Goal: Check status: Check status

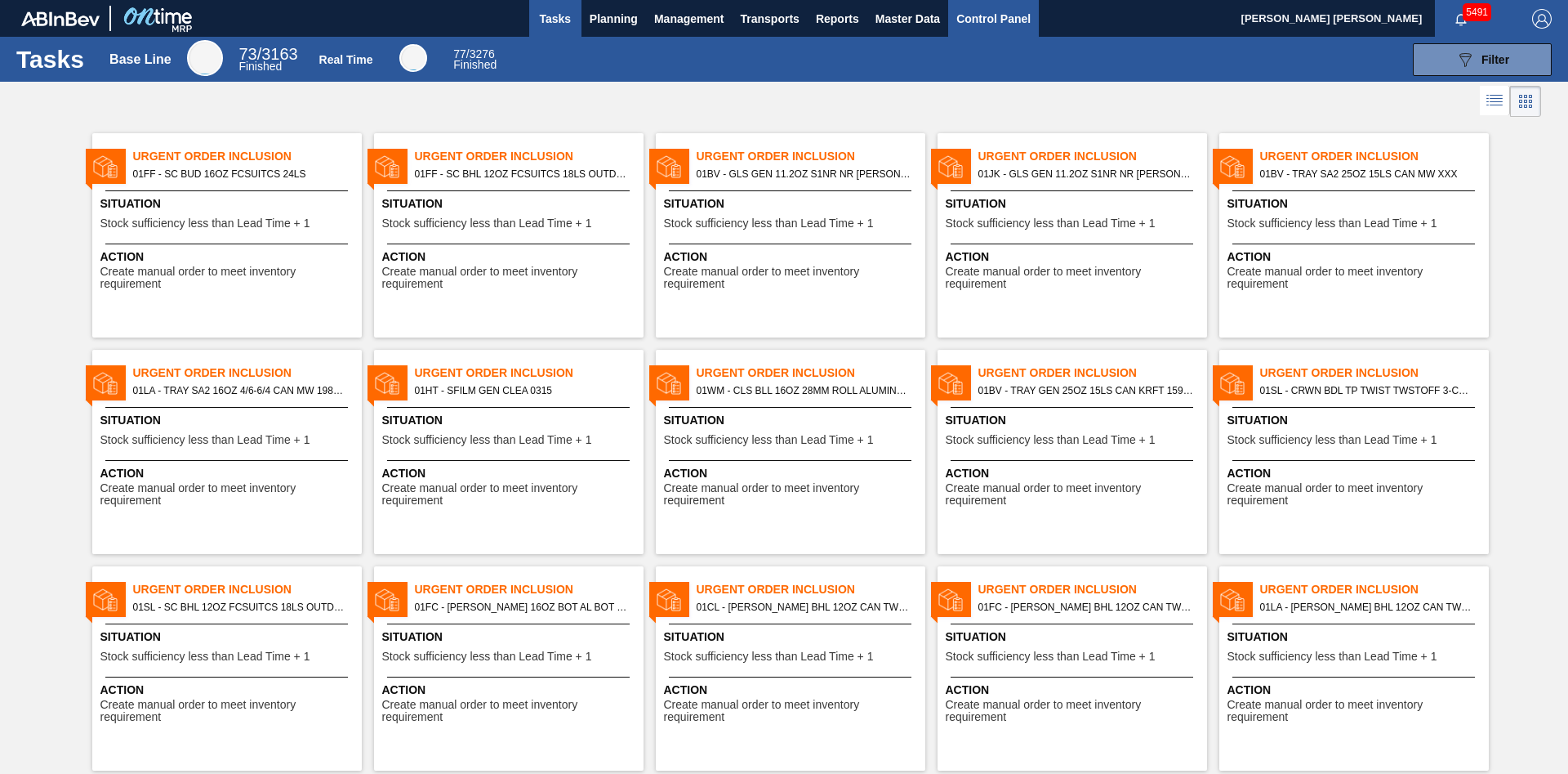
click at [988, 10] on span "Control Panel" at bounding box center [994, 18] width 75 height 20
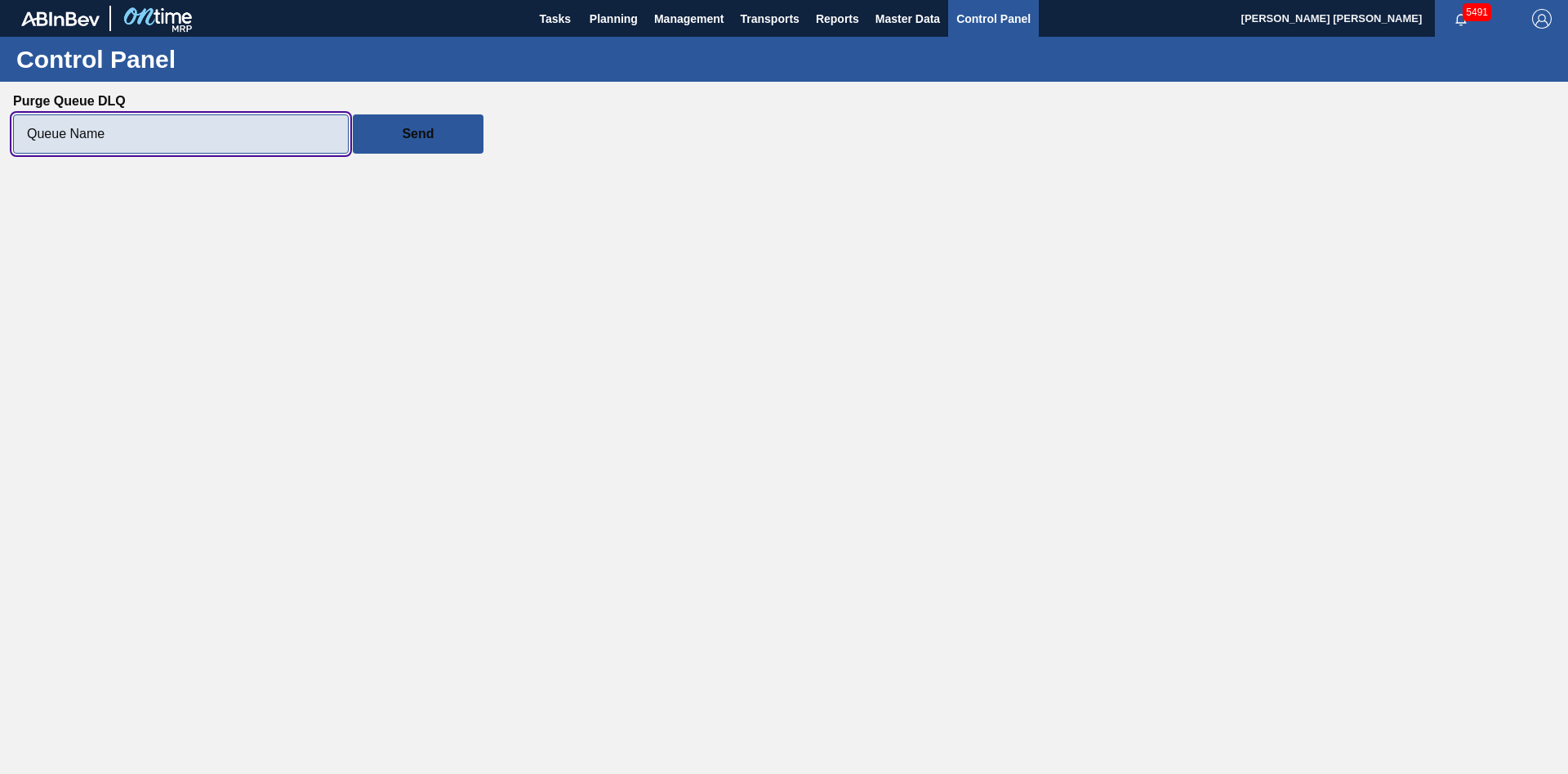
click at [210, 126] on input "Purge Queue DLQ" at bounding box center [181, 134] width 336 height 39
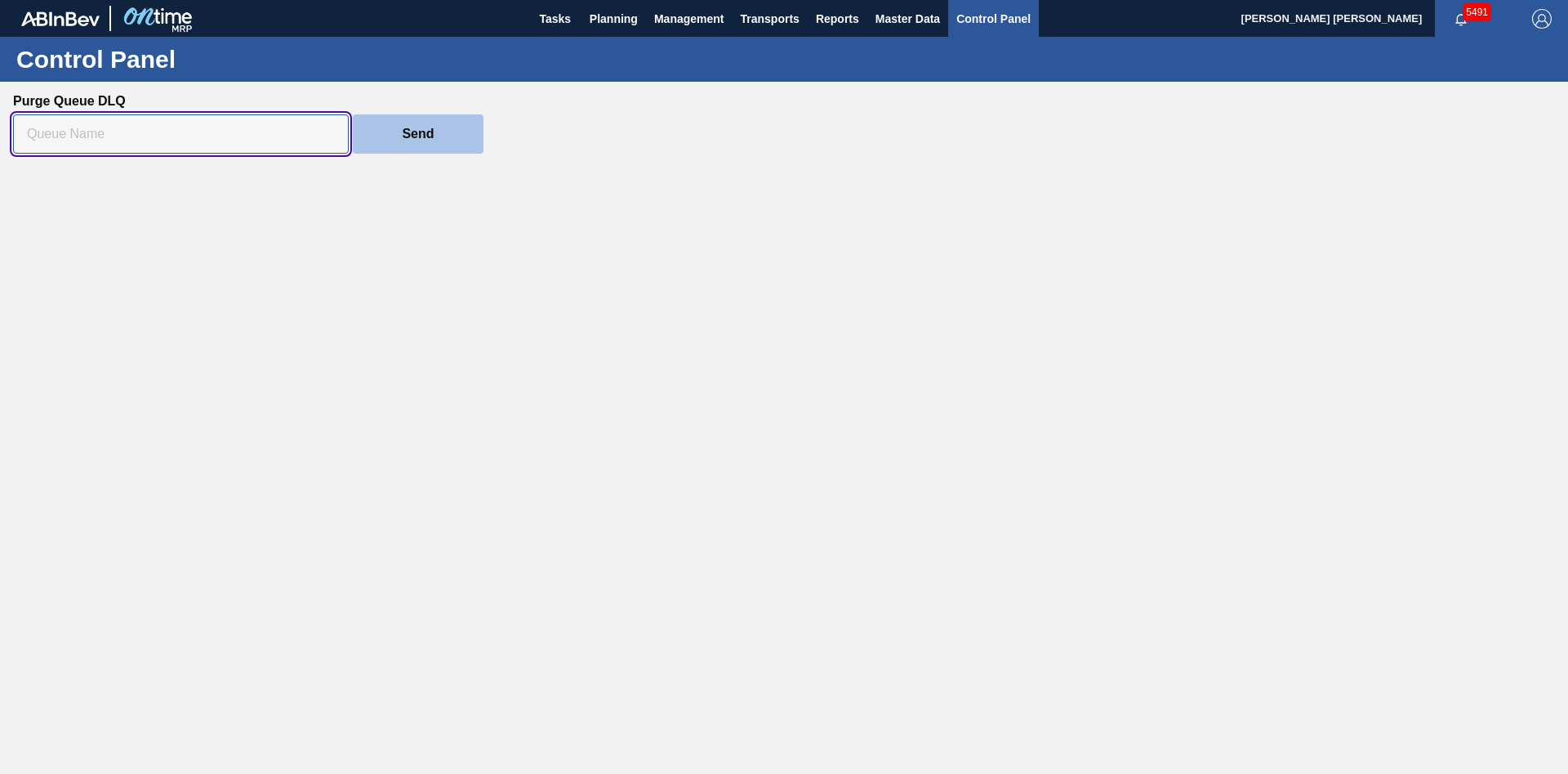
paste input "ontimemrp-stock-projector-submitted"
type input "ontimemrp-stock-projector-submitted"
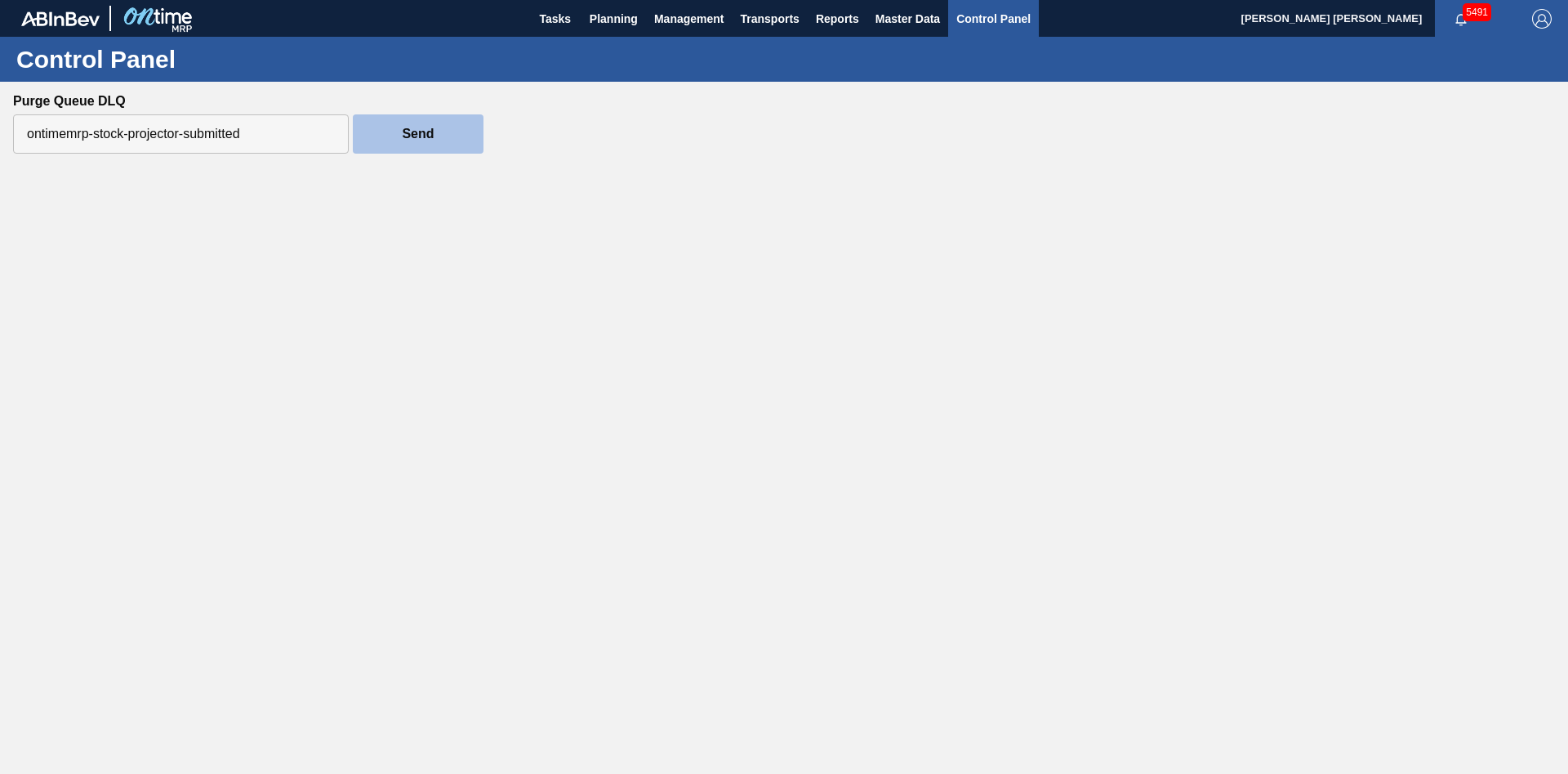
click at [0, 0] on slot "Send" at bounding box center [0, 0] width 0 height 0
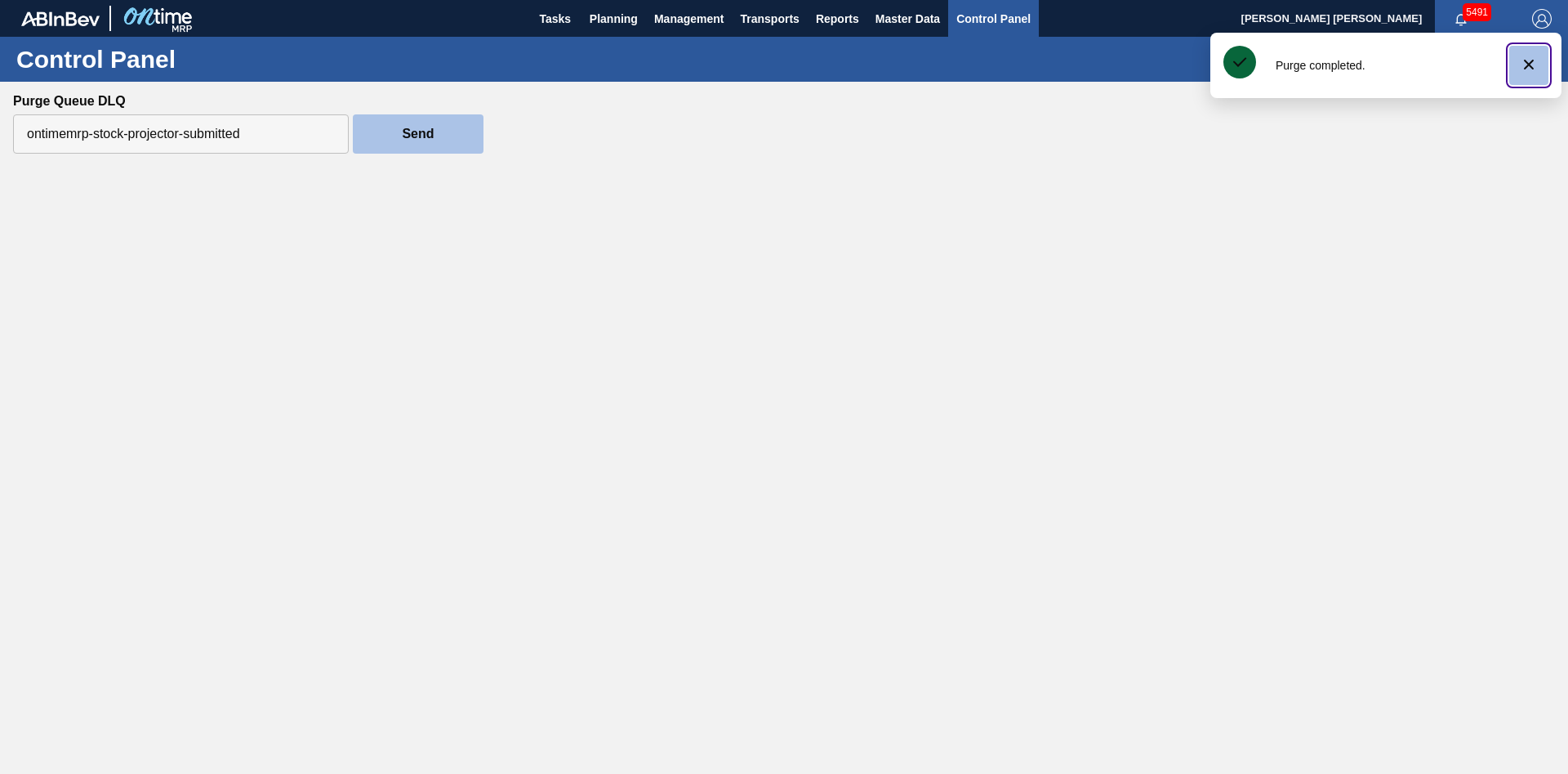
click at [1538, 63] on icon "botão de ícone" at bounding box center [1529, 64] width 20 height 20
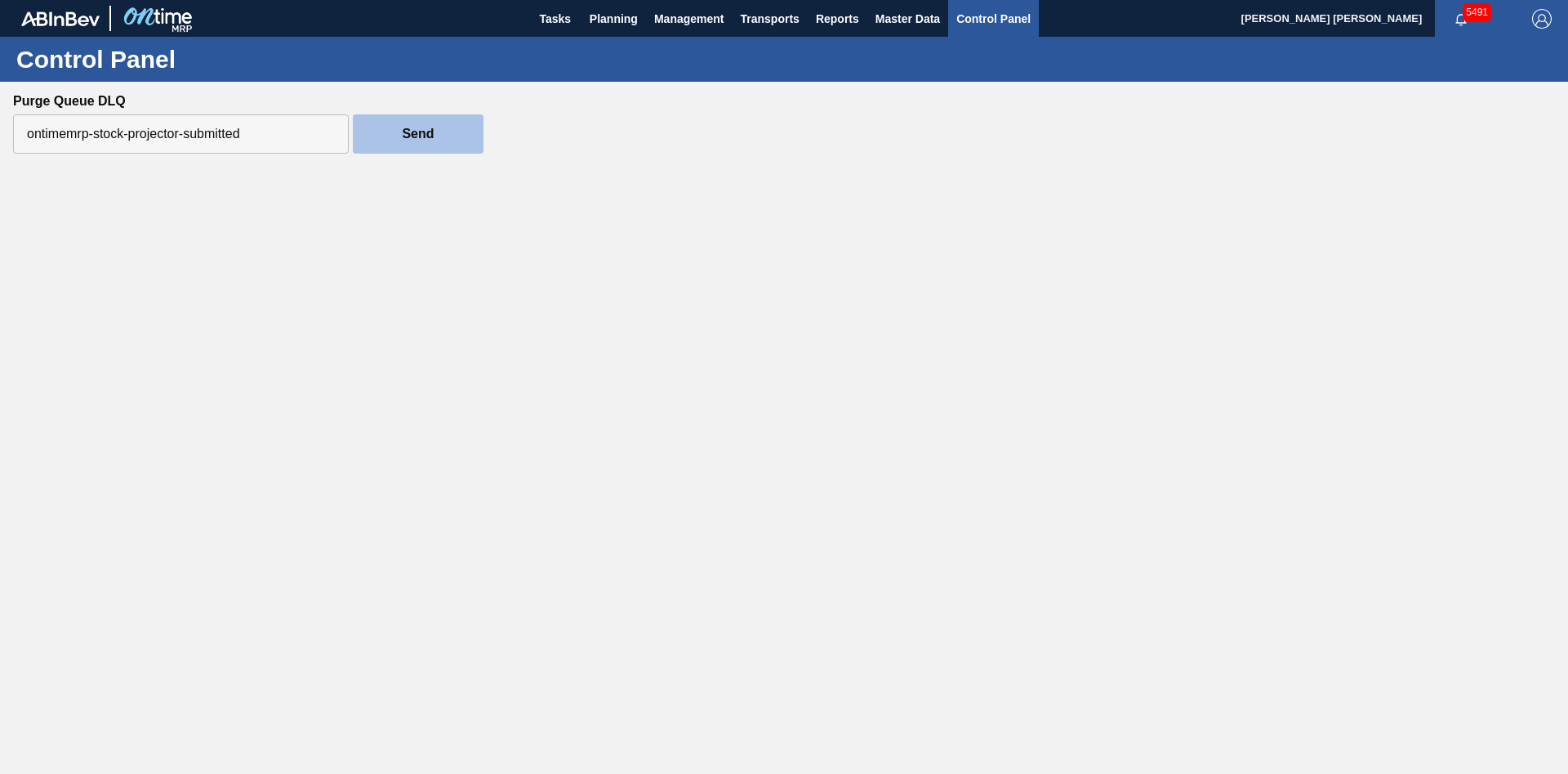
click at [573, 156] on div "Control Panel Send" at bounding box center [784, 98] width 1568 height 123
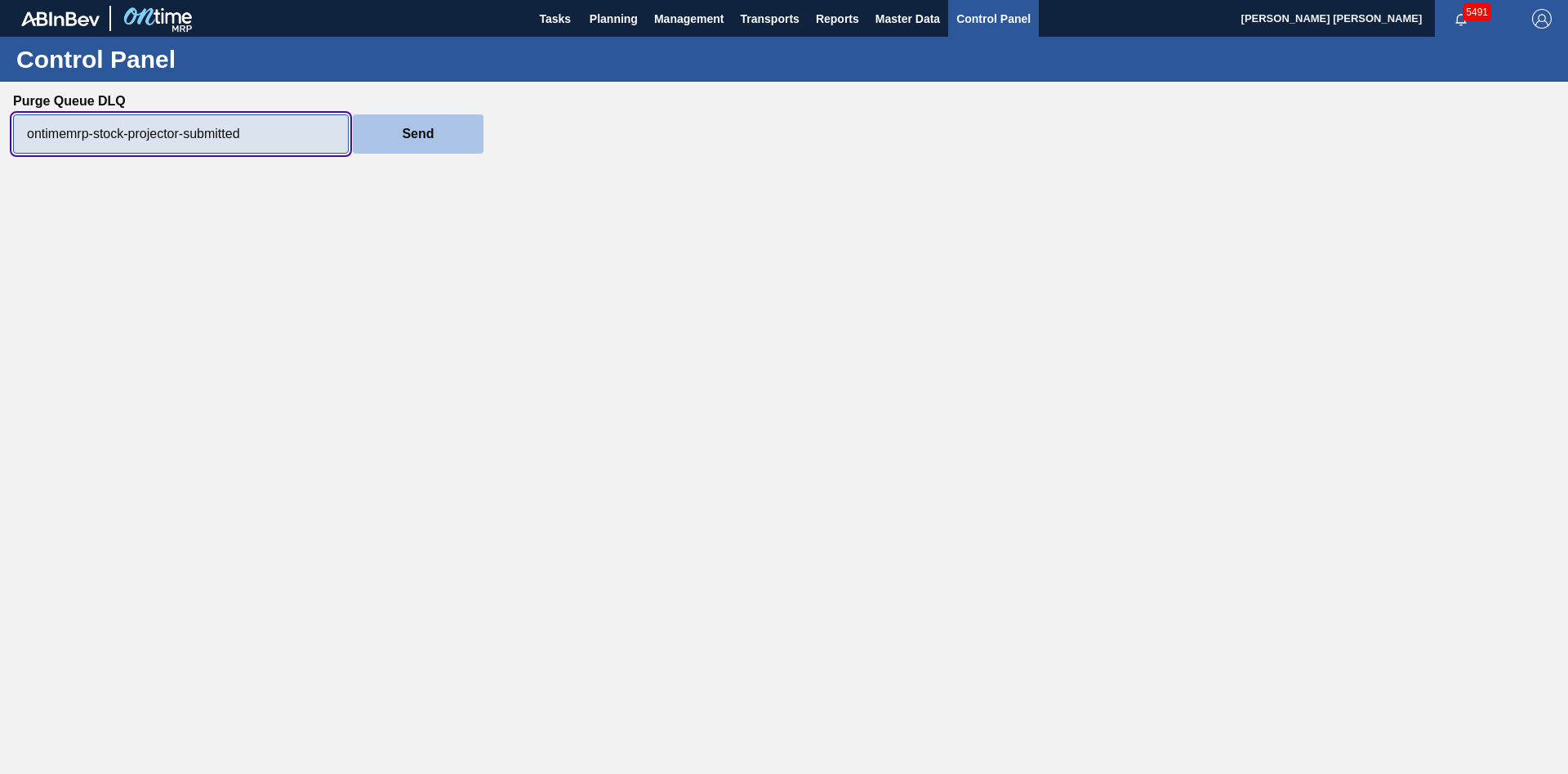
click at [261, 135] on input "ontimemrp-stock-projector-submitted" at bounding box center [181, 134] width 336 height 39
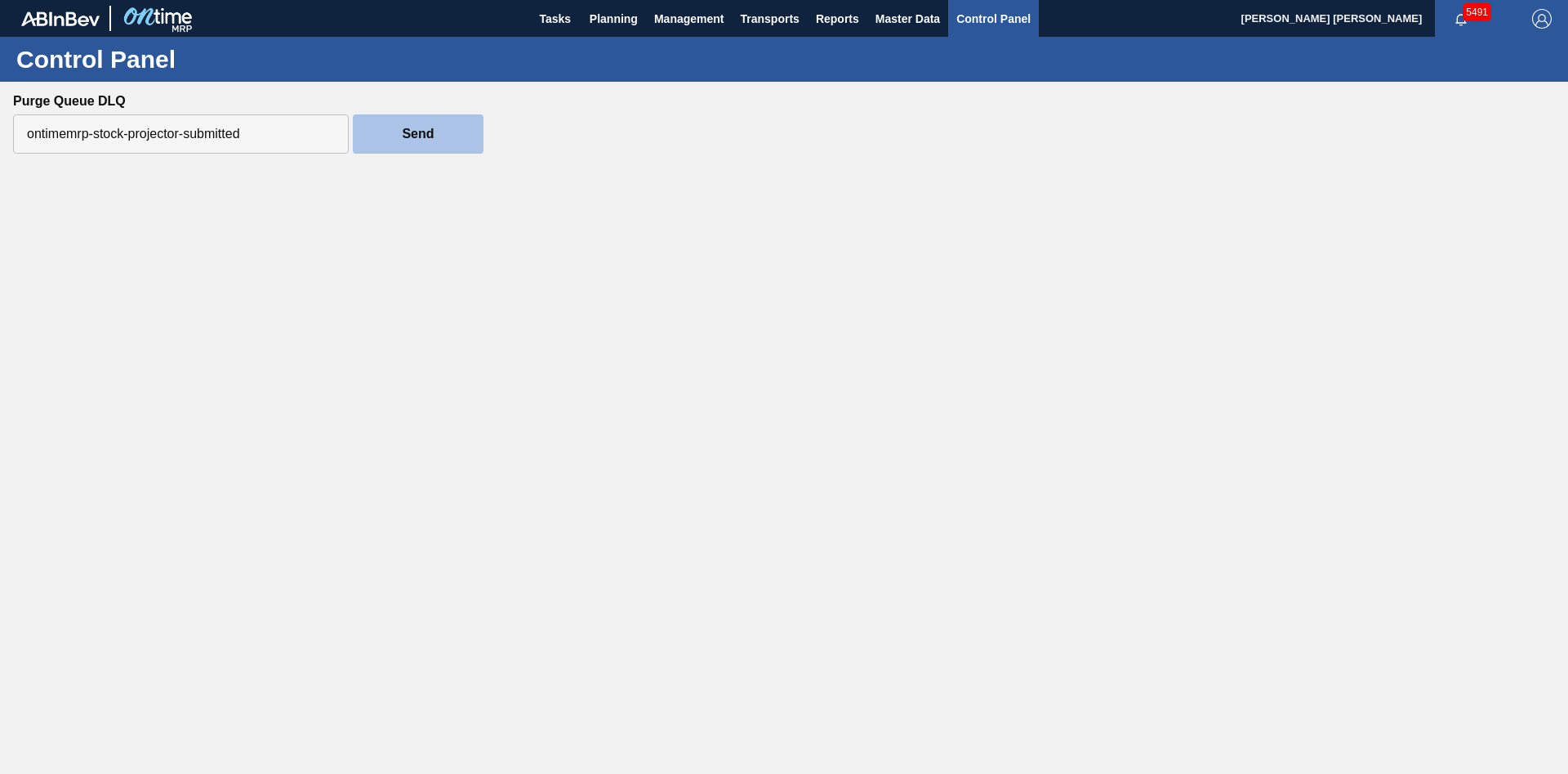
click at [666, 137] on div "Control Panel Send" at bounding box center [784, 98] width 1568 height 123
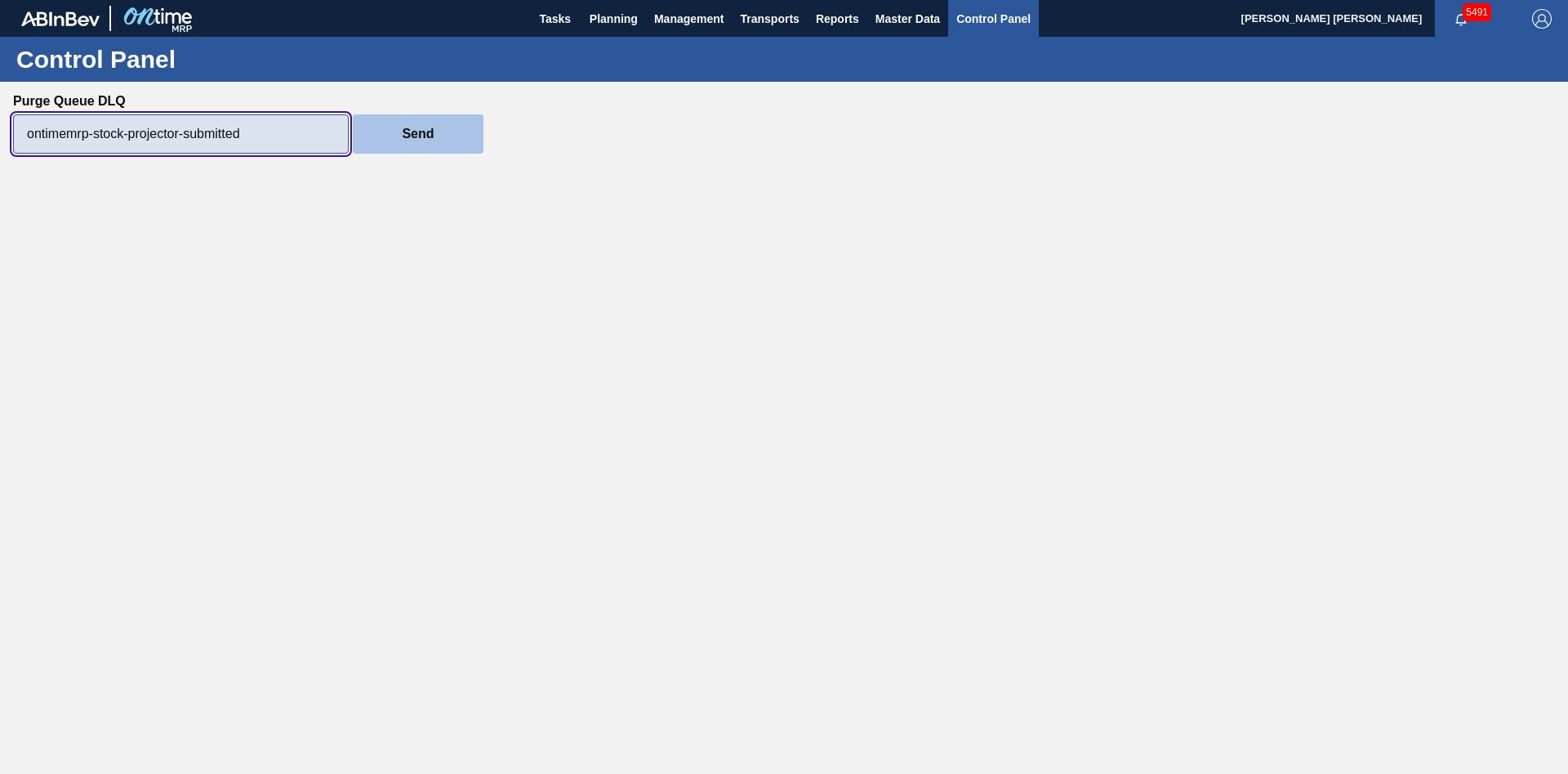
click at [316, 137] on input "ontimemrp-stock-projector-submitted" at bounding box center [181, 134] width 336 height 39
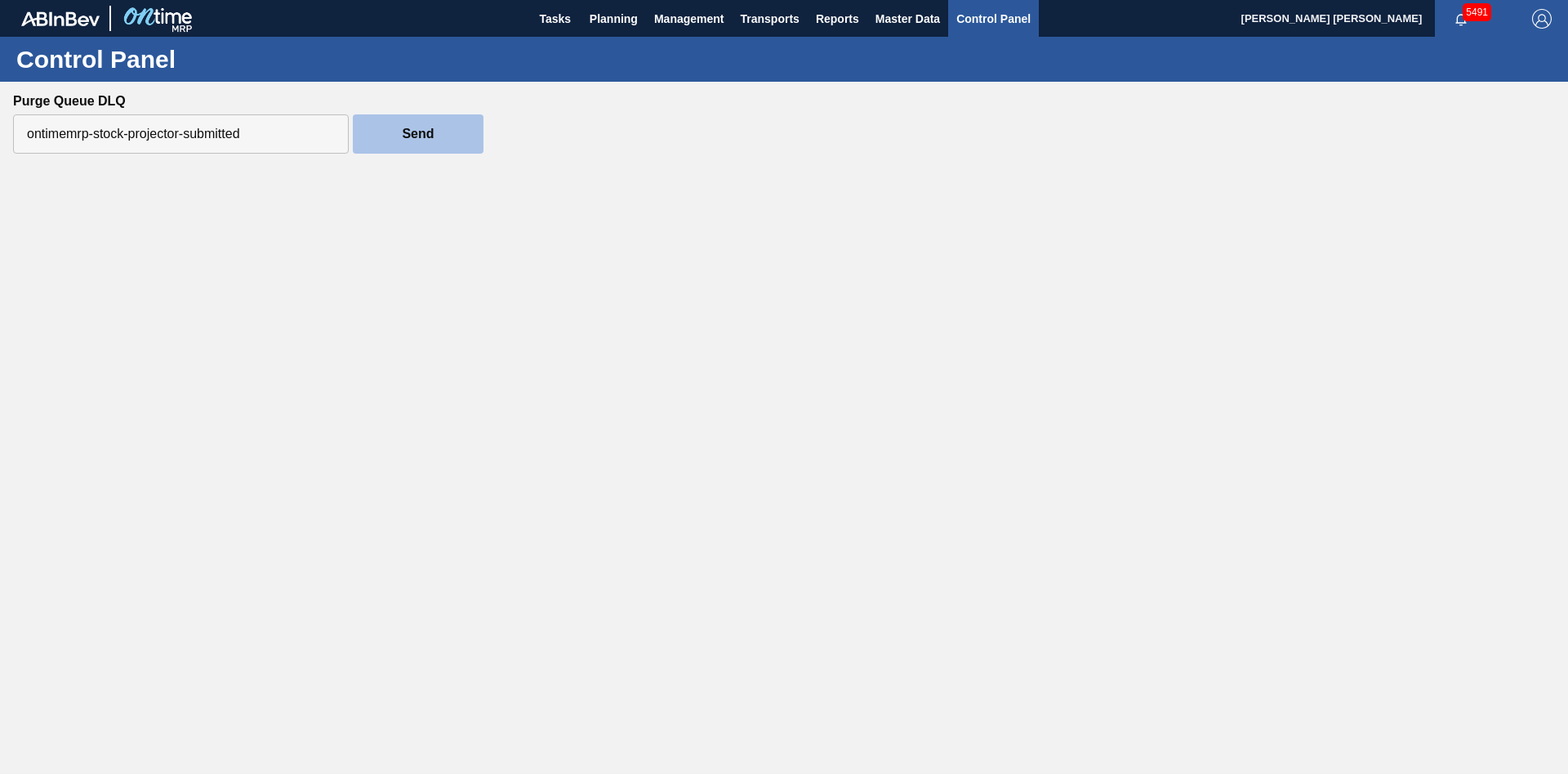
click at [651, 134] on div "Control Panel Send" at bounding box center [784, 98] width 1568 height 123
click at [555, 28] on span "Tasks" at bounding box center [555, 18] width 36 height 20
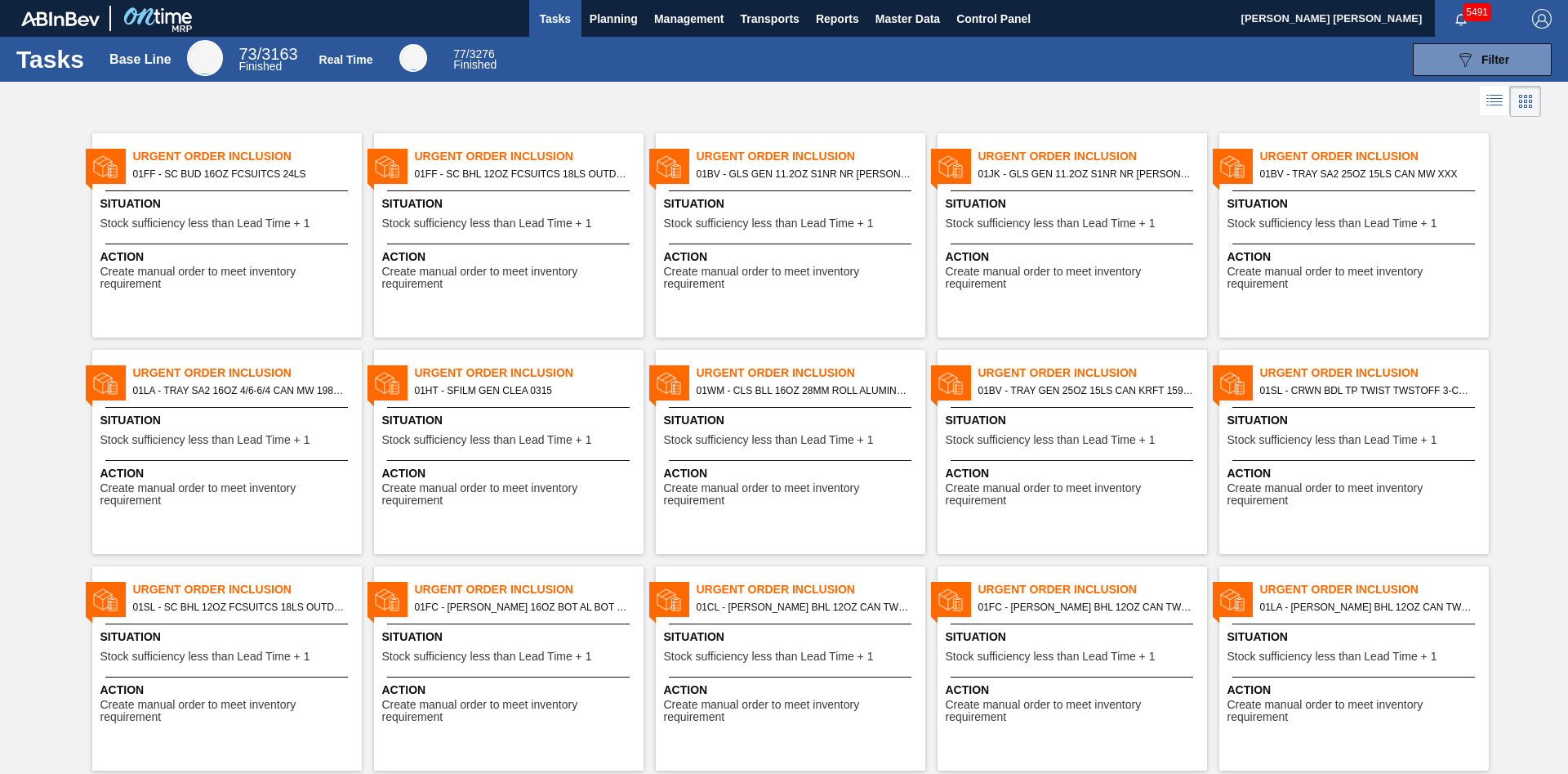
click at [1366, 198] on span "Situation" at bounding box center [1357, 204] width 257 height 17
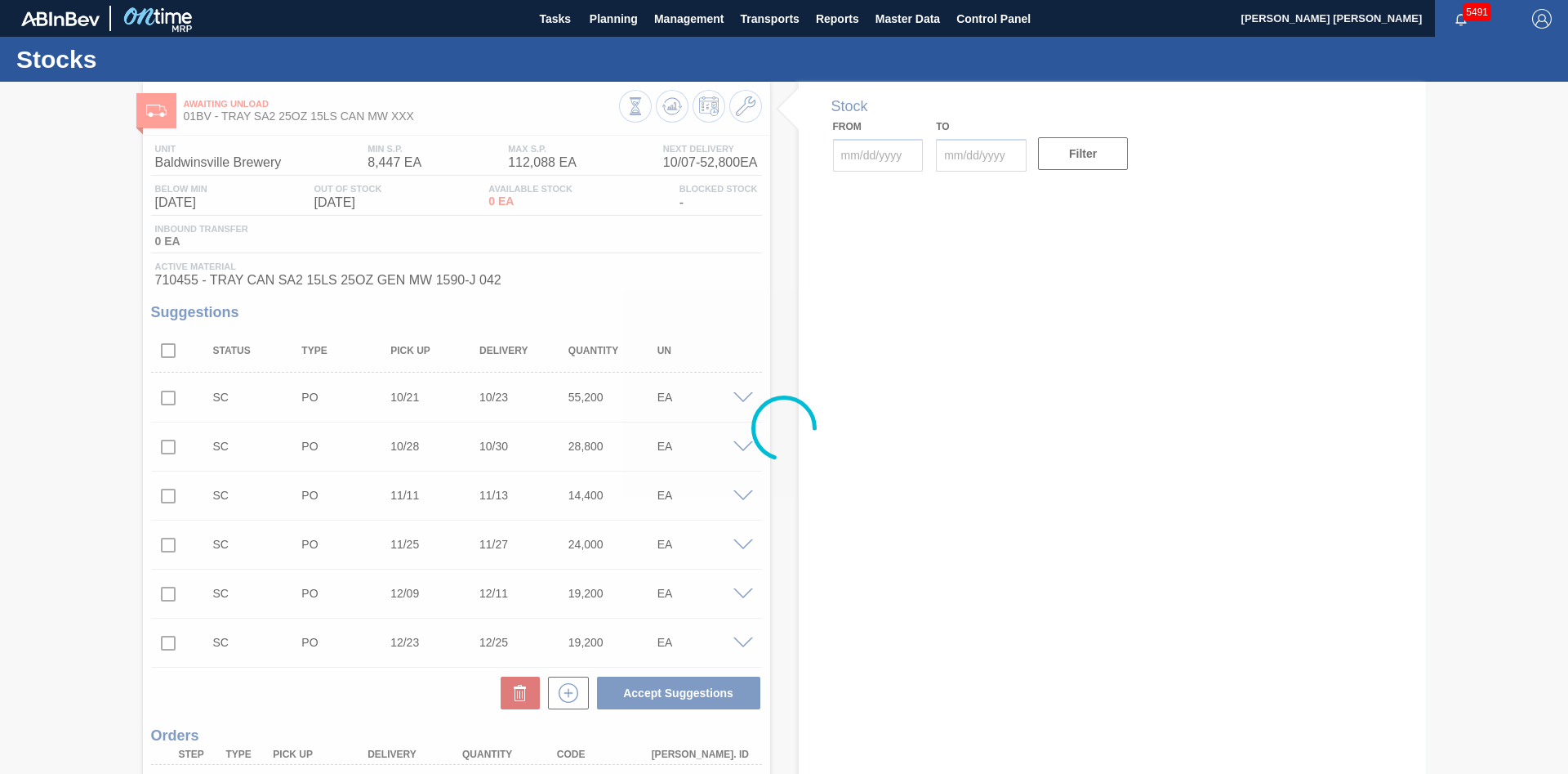
type input "10/07/2025"
type input "10/21/2025"
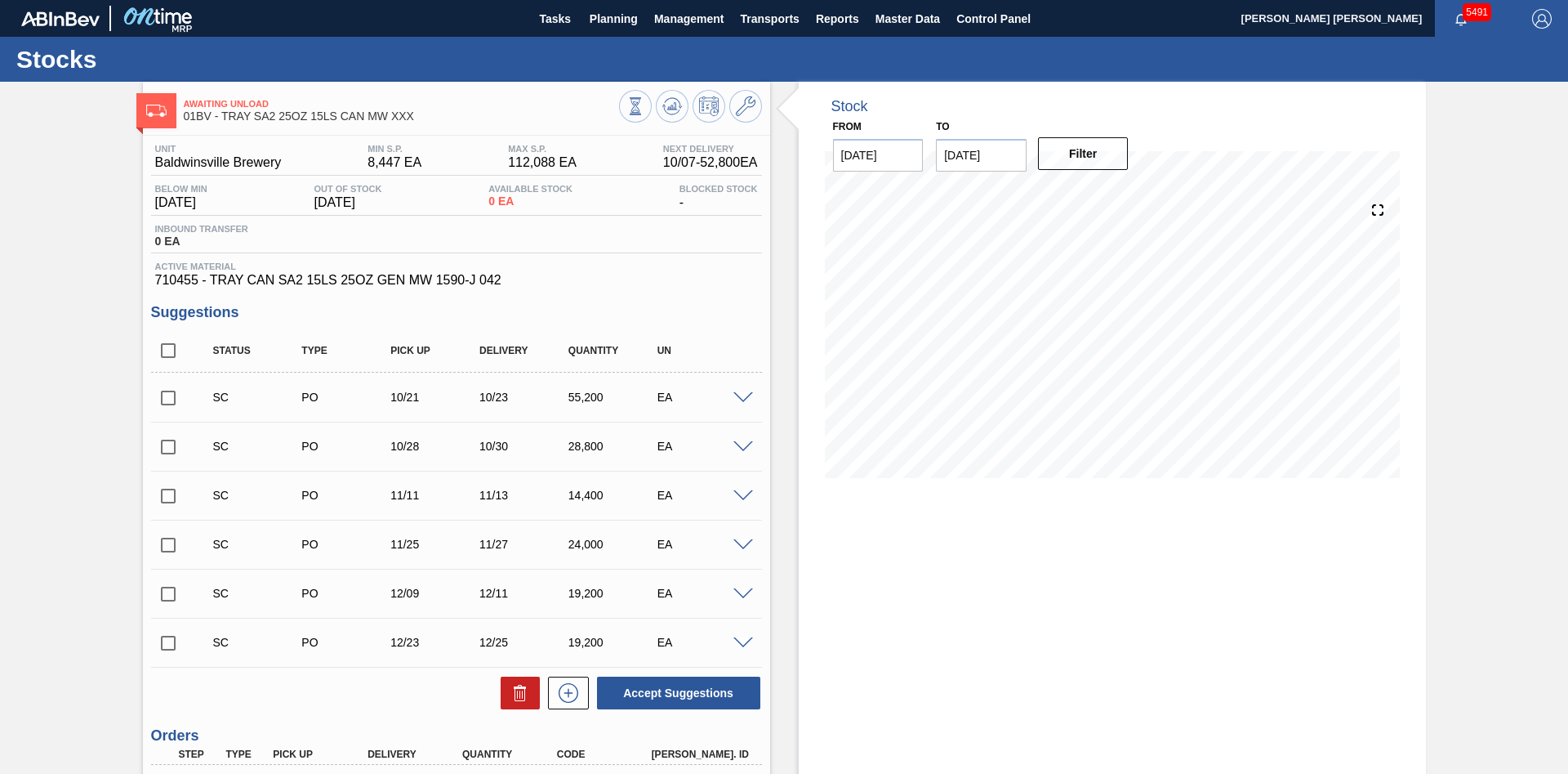
click at [561, 282] on span "710455 - TRAY CAN SA2 15LS 25OZ GEN MW 1590-J 042" at bounding box center [457, 280] width 603 height 15
click at [440, 292] on div "Unit Baldwinsville Brewery MIN S.P. 8,447 EA MAX S.P. 112,088 EA Next Delivery …" at bounding box center [456, 537] width 628 height 804
click at [608, 294] on div "Unit Baldwinsville Brewery MIN S.P. 8,447 EA MAX S.P. 112,088 EA Next Delivery …" at bounding box center [456, 537] width 628 height 804
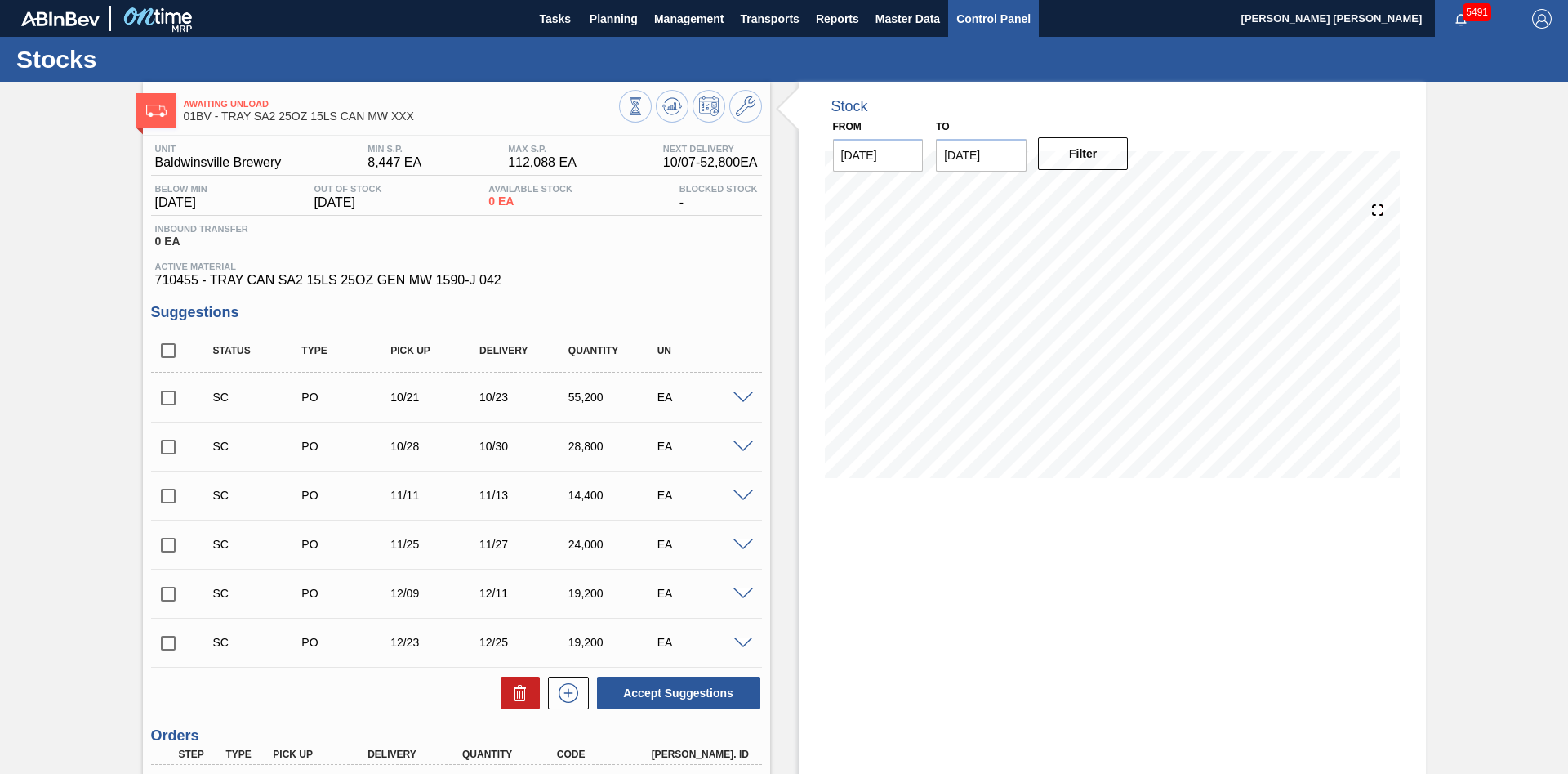
click at [981, 14] on span "Control Panel" at bounding box center [994, 18] width 75 height 20
